Goal: Task Accomplishment & Management: Manage account settings

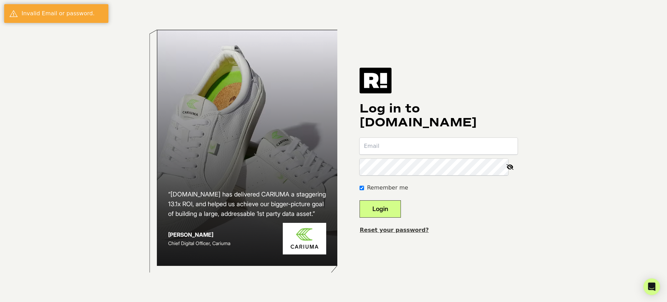
click at [391, 209] on button "Login" at bounding box center [380, 209] width 41 height 17
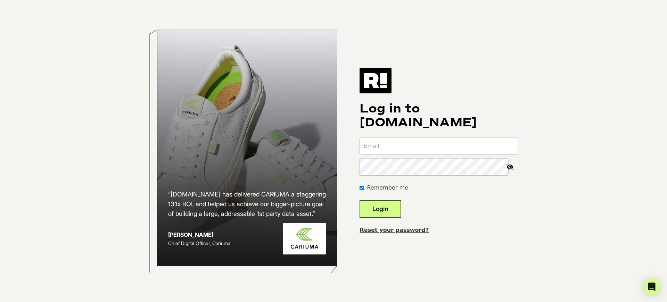
click at [391, 209] on button "Login" at bounding box center [380, 209] width 41 height 17
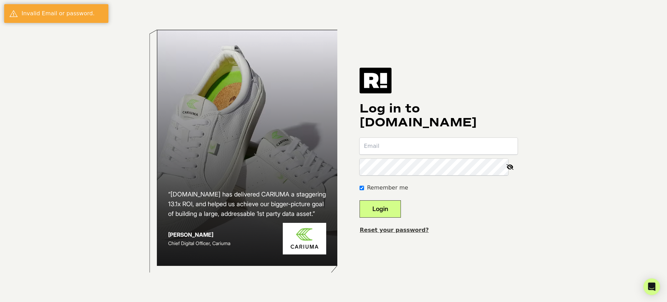
click at [391, 209] on button "Login" at bounding box center [380, 209] width 41 height 17
